Goal: Information Seeking & Learning: Learn about a topic

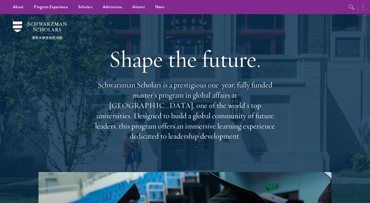
click at [360, 12] on button "button" at bounding box center [364, 7] width 11 height 14
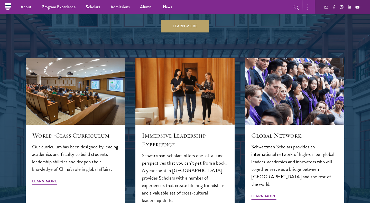
scroll to position [413, 0]
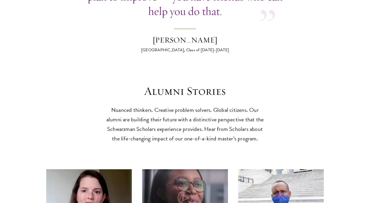
scroll to position [1485, 0]
